Goal: Transaction & Acquisition: Purchase product/service

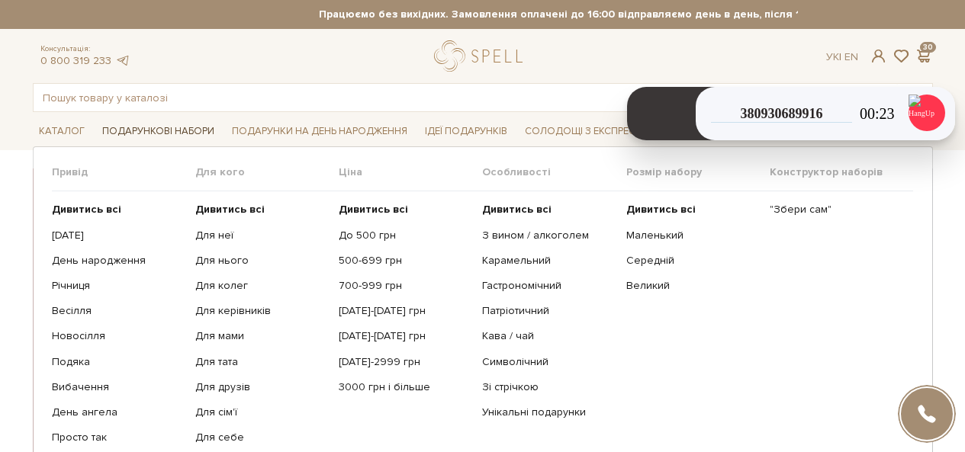
click at [160, 136] on span "Подарункові набори" at bounding box center [158, 132] width 124 height 24
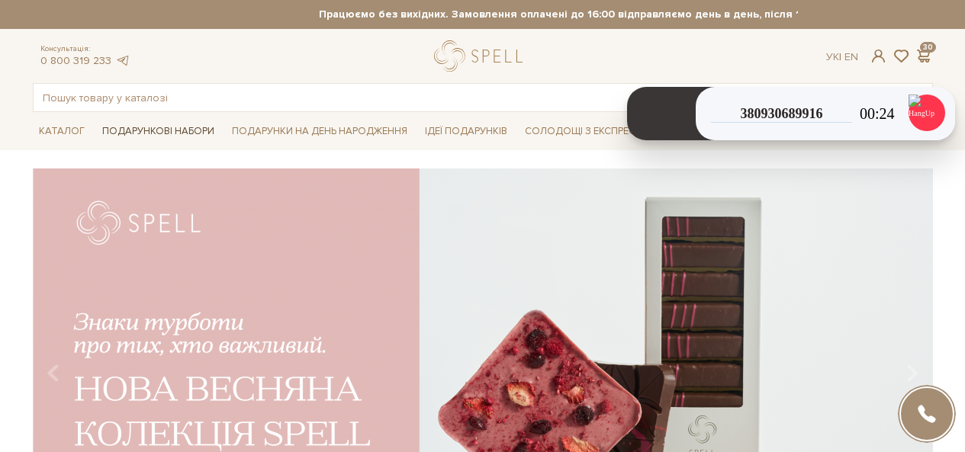
click at [160, 136] on span "Подарункові набори" at bounding box center [158, 132] width 124 height 24
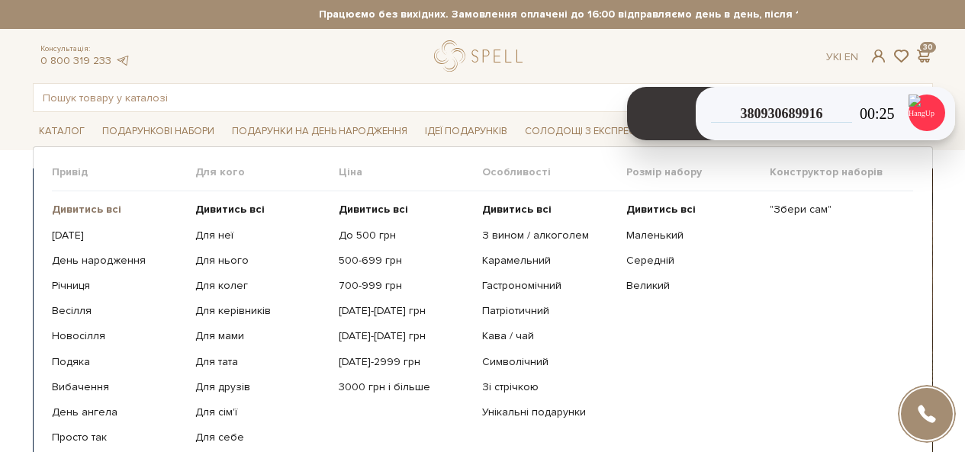
click at [99, 208] on b "Дивитись всі" at bounding box center [86, 209] width 69 height 13
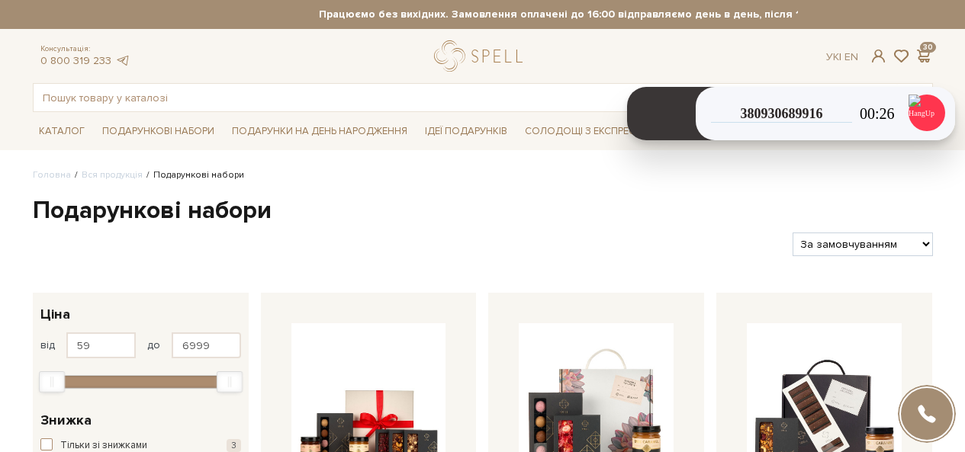
select select "https://spellchocolate.com/our-productions/podarunkovi-box/?sort=p.price&order=…"
click at [793, 233] on select "За замовчуванням За Ціною (зростання) За Ціною (зменшення) Новинки За популярні…" at bounding box center [863, 245] width 140 height 24
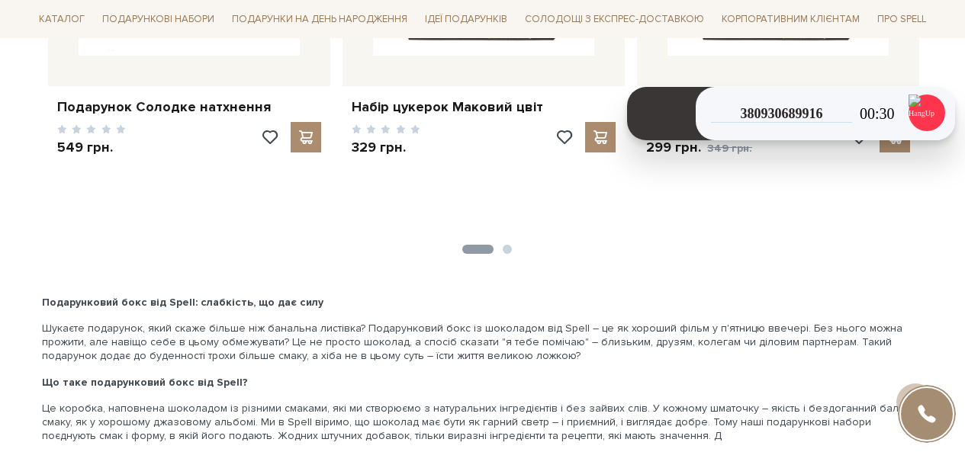
scroll to position [2212, 0]
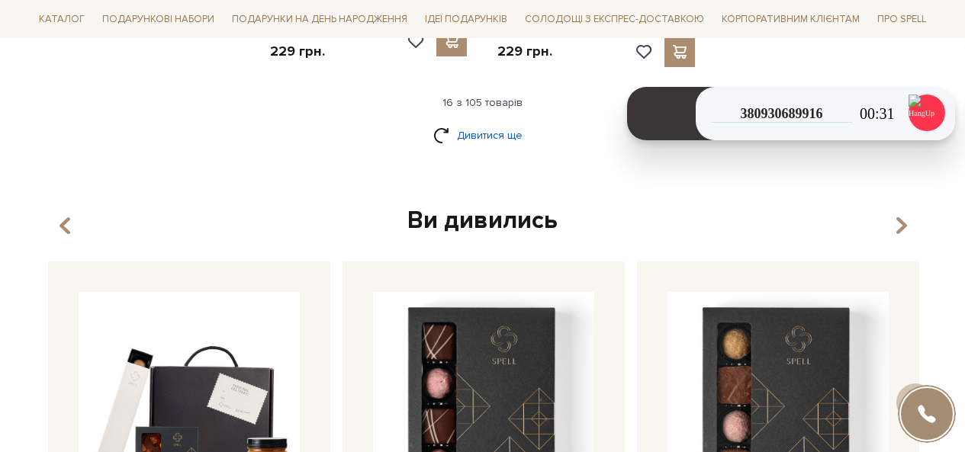
click at [475, 122] on link "Дивитися ще" at bounding box center [482, 135] width 99 height 27
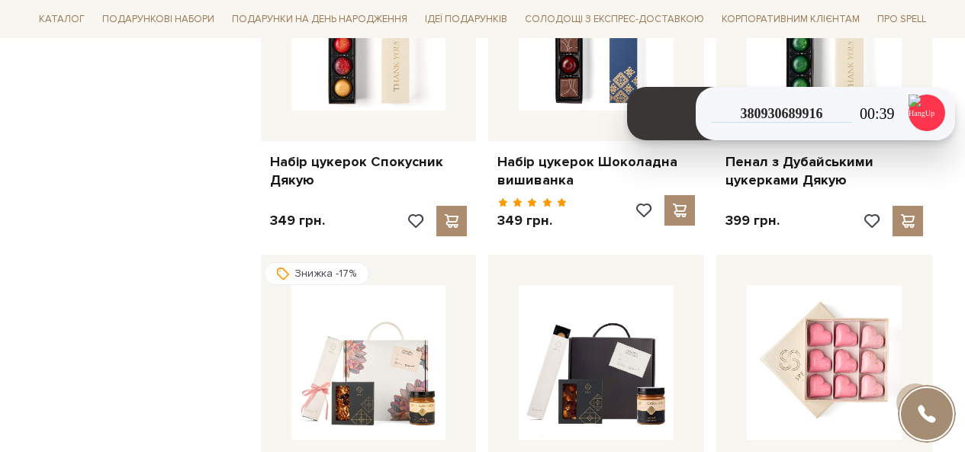
scroll to position [3586, 0]
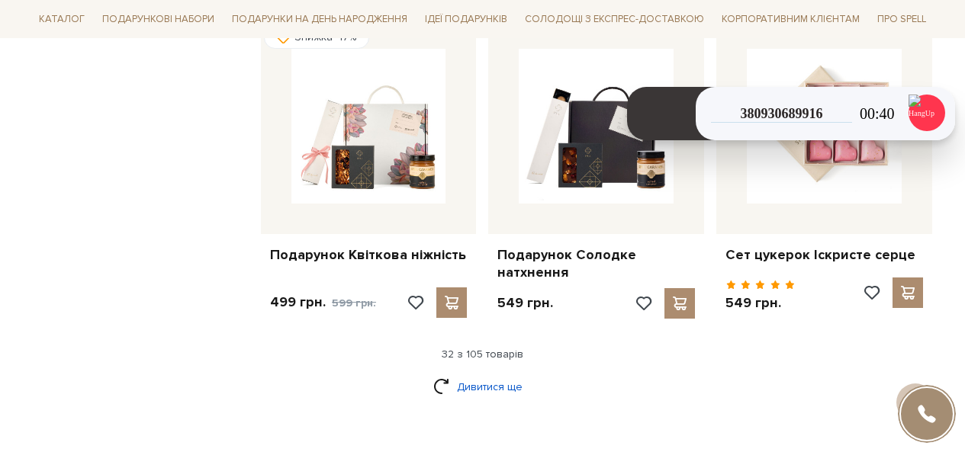
click at [470, 374] on link "Дивитися ще" at bounding box center [482, 387] width 99 height 27
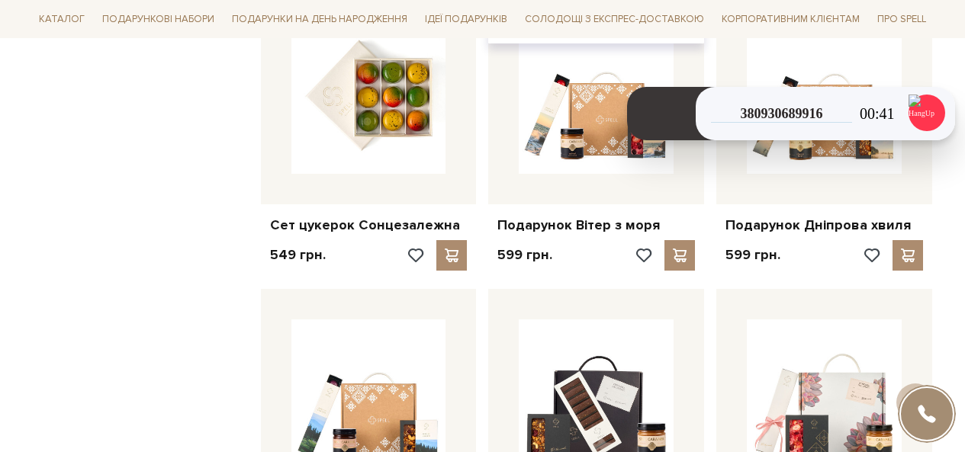
scroll to position [4120, 0]
